Goal: Task Accomplishment & Management: Manage account settings

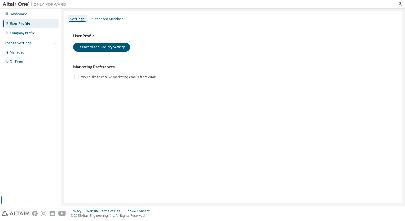
click at [104, 14] on div "Settings Authorized Machines" at bounding box center [233, 19] width 332 height 10
click at [106, 20] on div "Authorized Machines" at bounding box center [107, 19] width 32 height 4
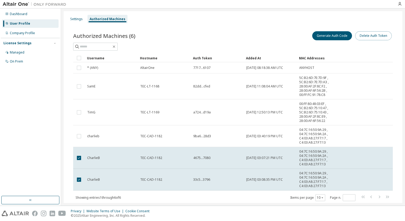
click at [369, 39] on button "Delete Auth Token" at bounding box center [373, 35] width 37 height 9
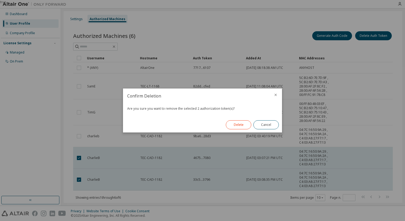
click at [238, 126] on button "Delete" at bounding box center [238, 124] width 25 height 9
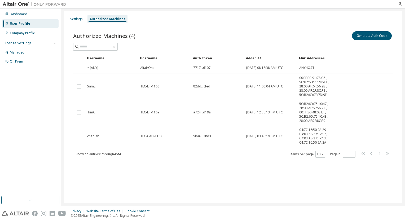
click at [259, 166] on div "Authorized Machines (4) Generate Auth Code Clear Load Save Save As Field Operat…" at bounding box center [233, 98] width 332 height 148
click at [28, 14] on div "Dashboard" at bounding box center [30, 14] width 56 height 8
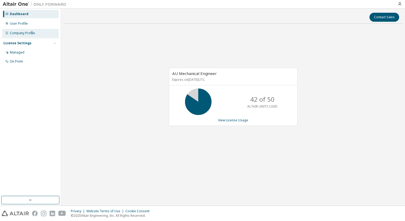
click at [31, 29] on div "Dashboard User Profile Company Profile License Settings Managed On Prem" at bounding box center [30, 37] width 59 height 57
drag, startPoint x: 31, startPoint y: 29, endPoint x: 28, endPoint y: 31, distance: 4.4
click at [28, 31] on div "Company Profile" at bounding box center [22, 33] width 25 height 4
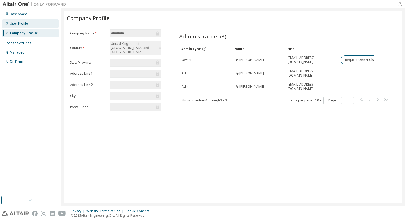
click at [30, 22] on div "User Profile" at bounding box center [30, 23] width 56 height 8
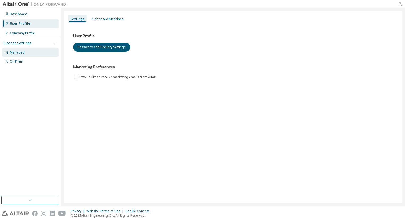
click at [29, 49] on div "Managed" at bounding box center [30, 52] width 56 height 8
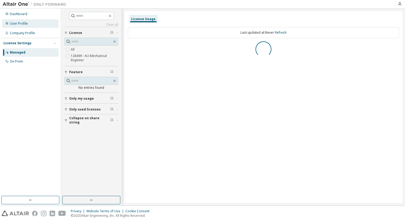
click at [22, 24] on div "User Profile" at bounding box center [19, 23] width 18 height 4
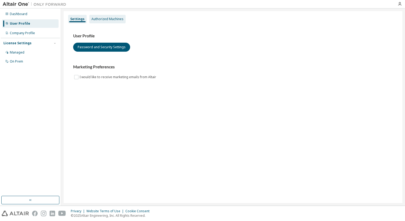
click at [109, 16] on div "Authorized Machines" at bounding box center [107, 19] width 36 height 8
click at [102, 20] on div "Authorized Machines" at bounding box center [107, 19] width 32 height 4
